Goal: Task Accomplishment & Management: Manage account settings

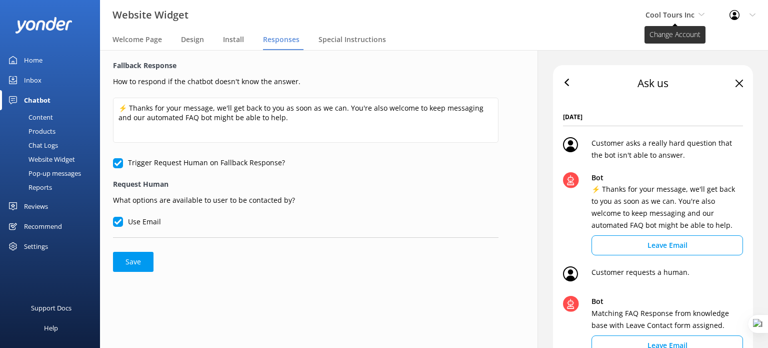
click at [699, 14] on use at bounding box center [702, 14] width 6 height 3
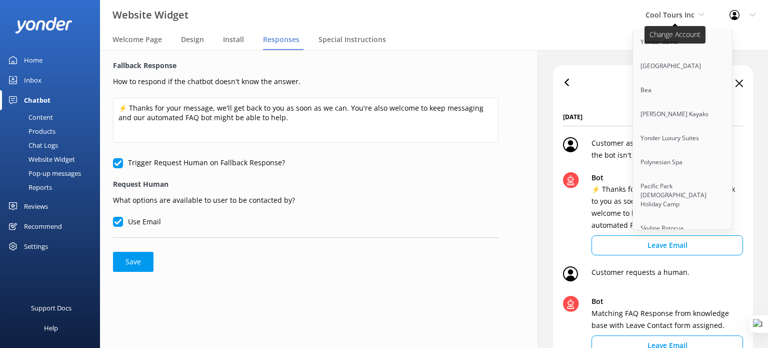
scroll to position [3043, 0]
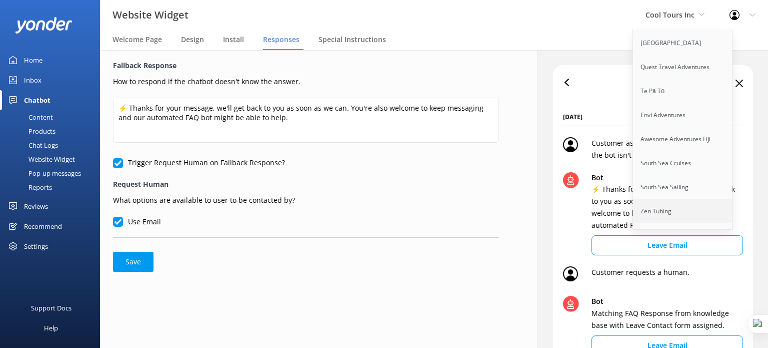
click at [674, 199] on link "Zen Tubing" at bounding box center [683, 211] width 100 height 24
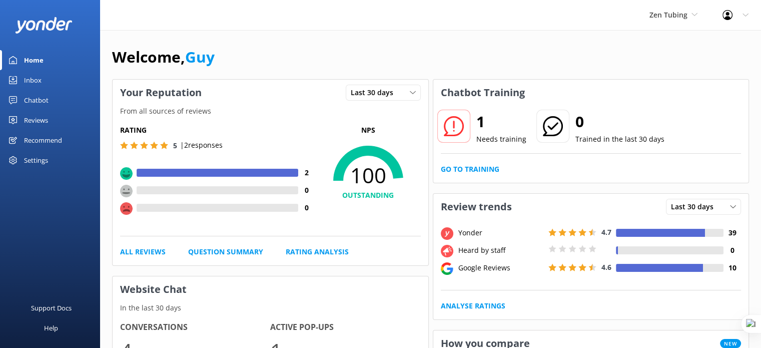
click at [29, 166] on div "Settings" at bounding box center [36, 160] width 24 height 20
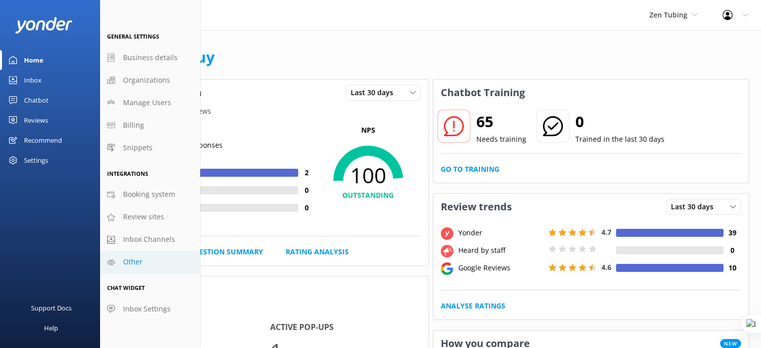
click at [136, 272] on link "Other" at bounding box center [150, 262] width 100 height 23
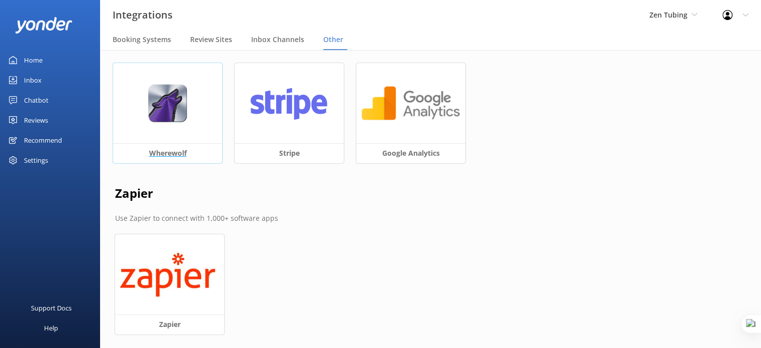
click at [199, 128] on div at bounding box center [167, 103] width 109 height 80
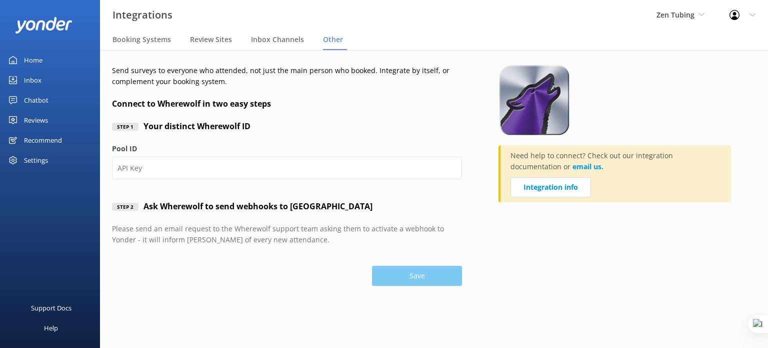
click at [46, 160] on div "Settings" at bounding box center [36, 160] width 24 height 20
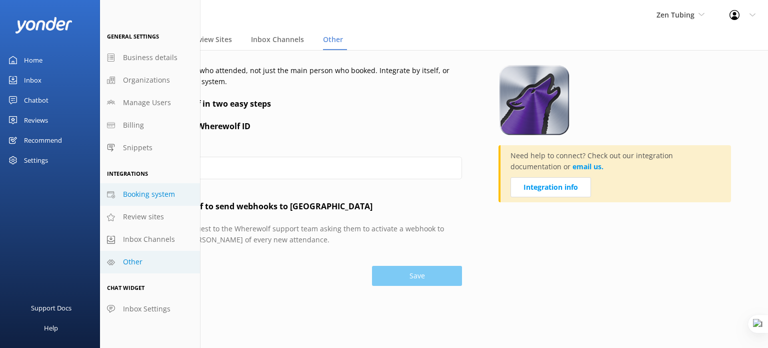
click at [151, 197] on span "Booking system" at bounding box center [149, 194] width 52 height 11
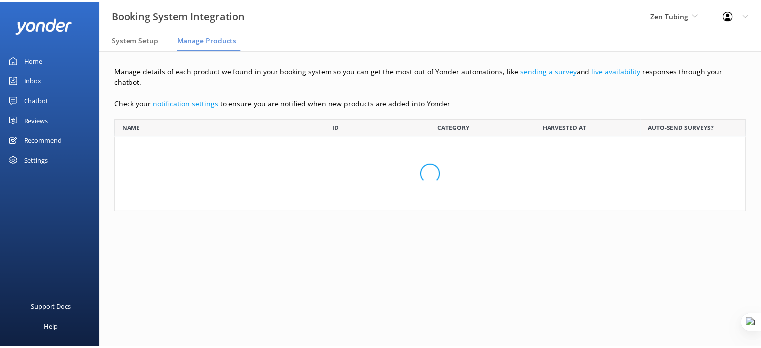
scroll to position [260, 623]
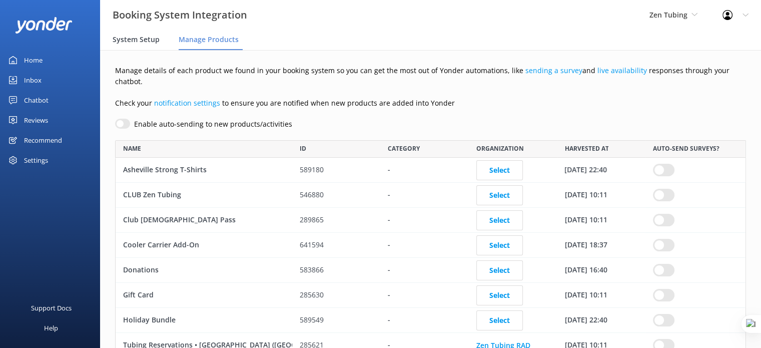
click at [146, 40] on span "System Setup" at bounding box center [136, 40] width 47 height 10
